Goal: Information Seeking & Learning: Learn about a topic

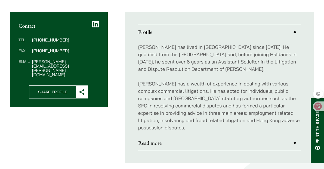
scroll to position [190, 0]
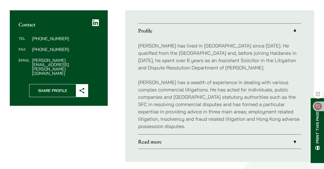
click at [178, 140] on link "Read more" at bounding box center [219, 142] width 163 height 14
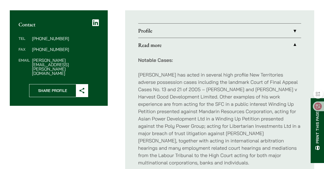
click at [206, 26] on link "Profile" at bounding box center [219, 31] width 163 height 14
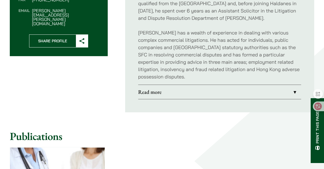
scroll to position [245, 0]
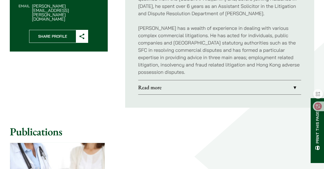
click at [199, 84] on link "Read more" at bounding box center [219, 87] width 163 height 14
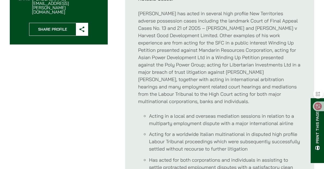
scroll to position [218, 0]
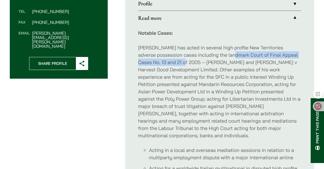
drag, startPoint x: 232, startPoint y: 54, endPoint x: 185, endPoint y: 61, distance: 47.6
click at [185, 61] on p "[PERSON_NAME] has acted in several high profile New Territories adverse possess…" at bounding box center [219, 91] width 163 height 95
copy p "Court of Final Appeal Cases No. 13 and 21 of 2005"
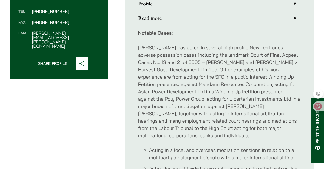
click at [213, 55] on p "[PERSON_NAME] has acted in several high profile New Territories adverse possess…" at bounding box center [219, 91] width 163 height 95
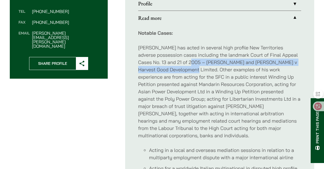
drag, startPoint x: 192, startPoint y: 63, endPoint x: 185, endPoint y: 70, distance: 10.2
click at [185, 69] on p "[PERSON_NAME] has acted in several high profile New Territories adverse possess…" at bounding box center [219, 91] width 163 height 95
copy p "[PERSON_NAME] and [PERSON_NAME] v Harvest Good Development Limited"
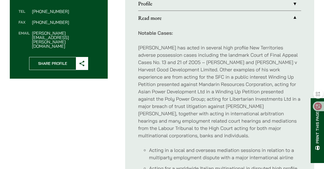
click at [204, 88] on p "[PERSON_NAME] has acted in several high profile New Territories adverse possess…" at bounding box center [219, 91] width 163 height 95
click at [179, 60] on p "[PERSON_NAME] has acted in several high profile New Territories adverse possess…" at bounding box center [219, 91] width 163 height 95
click at [159, 65] on p "[PERSON_NAME] has acted in several high profile New Territories adverse possess…" at bounding box center [219, 91] width 163 height 95
click at [237, 67] on p "[PERSON_NAME] has acted in several high profile New Territories adverse possess…" at bounding box center [219, 91] width 163 height 95
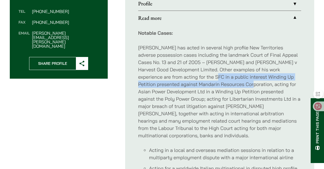
drag, startPoint x: 189, startPoint y: 76, endPoint x: 229, endPoint y: 83, distance: 40.9
click at [229, 83] on p "[PERSON_NAME] has acted in several high profile New Territories adverse possess…" at bounding box center [219, 91] width 163 height 95
copy p "public interest Winding Up Petition presented against Mandarin Resources Corpor…"
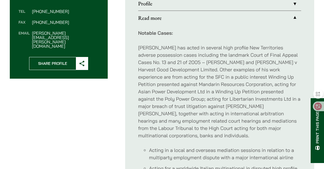
click at [183, 70] on p "[PERSON_NAME] has acted in several high profile New Territories adverse possess…" at bounding box center [219, 91] width 163 height 95
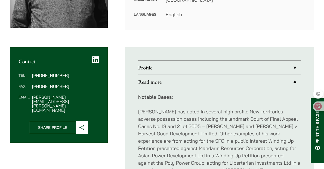
scroll to position [163, 0]
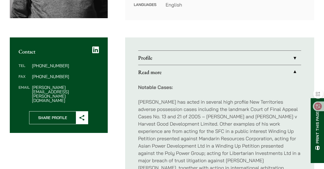
click at [191, 53] on link "Profile" at bounding box center [219, 58] width 163 height 14
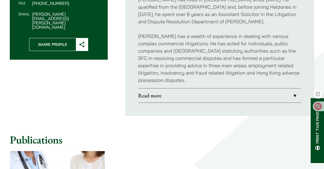
scroll to position [245, 0]
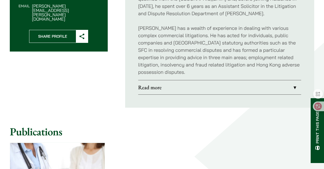
click at [211, 80] on link "Read more" at bounding box center [219, 87] width 163 height 14
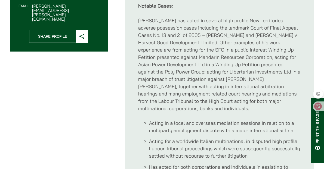
click at [208, 38] on p "[PERSON_NAME] has acted in several high profile New Territories adverse possess…" at bounding box center [219, 64] width 163 height 95
drag, startPoint x: 256, startPoint y: 58, endPoint x: 167, endPoint y: 67, distance: 89.4
click at [167, 67] on p "[PERSON_NAME] has acted in several high profile New Territories adverse possess…" at bounding box center [219, 64] width 163 height 95
click at [300, 76] on p "[PERSON_NAME] has acted in several high profile New Territories adverse possess…" at bounding box center [219, 64] width 163 height 95
click at [259, 74] on p "[PERSON_NAME] has acted in several high profile New Territories adverse possess…" at bounding box center [219, 64] width 163 height 95
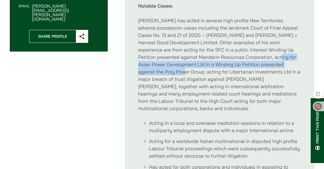
drag, startPoint x: 254, startPoint y: 55, endPoint x: 165, endPoint y: 71, distance: 90.9
click at [165, 71] on p "[PERSON_NAME] has acted in several high profile New Territories adverse possess…" at bounding box center [219, 64] width 163 height 95
copy p "Asian Power Development Ltd in a Winding Up Petition presented against the Poly…"
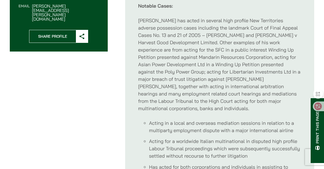
click at [226, 87] on p "[PERSON_NAME] has acted in several high profile New Territories adverse possess…" at bounding box center [219, 64] width 163 height 95
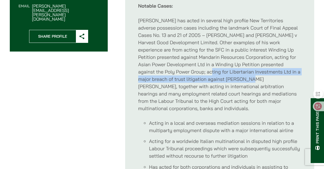
drag, startPoint x: 191, startPoint y: 71, endPoint x: 231, endPoint y: 76, distance: 40.5
click at [231, 76] on p "[PERSON_NAME] has acted in several high profile New Territories adverse possess…" at bounding box center [219, 64] width 163 height 95
copy p "Libertarian Investments Ltd in a major breach of trust litigation against [PERS…"
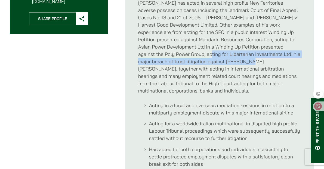
scroll to position [272, 0]
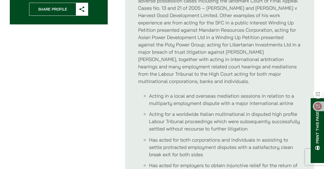
click at [238, 92] on li "Acting in a local and overseas mediation sessions in relation to a multiparty e…" at bounding box center [225, 99] width 152 height 15
click at [63, 46] on div "Contact Tel [PHONE_NUMBER] Fax [PHONE_NUMBER] Email [PERSON_NAME][EMAIL_ADDRESS…" at bounding box center [162, 84] width 304 height 310
click at [193, 92] on li "Acting in a local and overseas mediation sessions in relation to a multiparty e…" at bounding box center [225, 99] width 152 height 15
click at [240, 73] on p "[PERSON_NAME] has acted in several high profile New Territories adverse possess…" at bounding box center [219, 37] width 163 height 95
drag, startPoint x: 286, startPoint y: 40, endPoint x: 165, endPoint y: 44, distance: 121.1
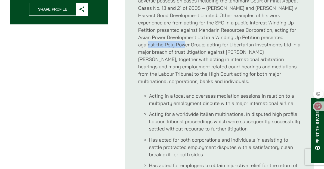
click at [165, 44] on p "[PERSON_NAME] has acted in several high profile New Territories adverse possess…" at bounding box center [219, 37] width 163 height 95
copy p "Poly Power Group"
click at [228, 68] on p "[PERSON_NAME] has acted in several high profile New Territories adverse possess…" at bounding box center [219, 37] width 163 height 95
